Goal: Task Accomplishment & Management: Use online tool/utility

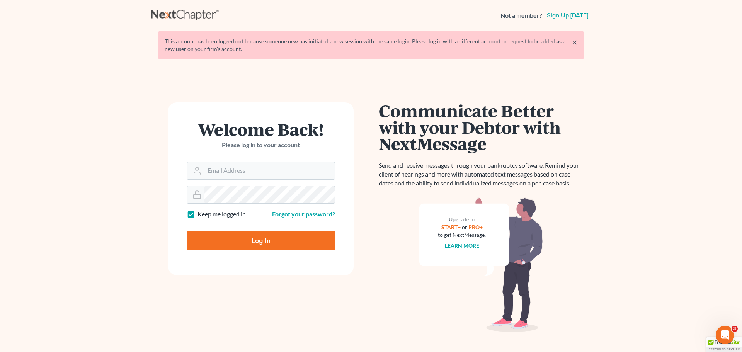
type input "[EMAIL_ADDRESS][DOMAIN_NAME]"
click at [225, 238] on input "Log In" at bounding box center [261, 240] width 148 height 19
type input "Thinking..."
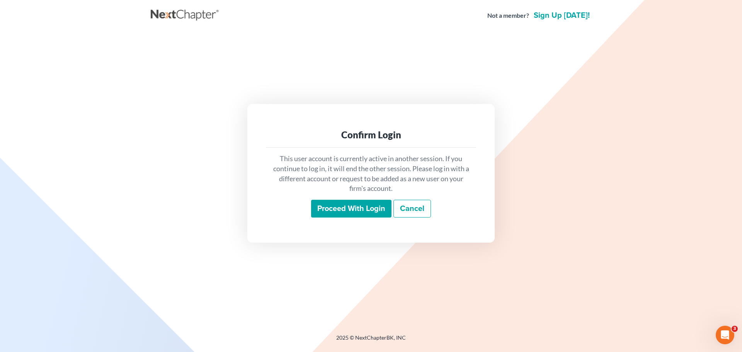
click at [340, 201] on input "Proceed with login" at bounding box center [351, 209] width 80 height 18
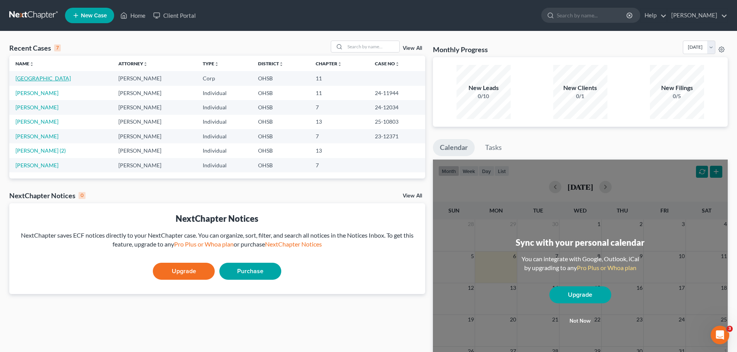
click at [25, 78] on link "Cleveland Avenue Cafe" at bounding box center [42, 78] width 55 height 7
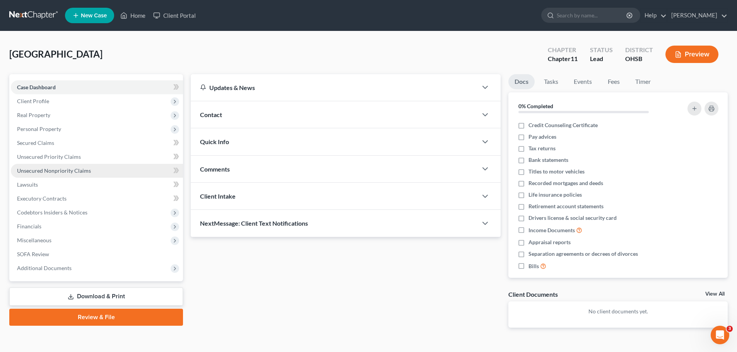
click at [34, 168] on span "Unsecured Nonpriority Claims" at bounding box center [54, 170] width 74 height 7
